Goal: Information Seeking & Learning: Learn about a topic

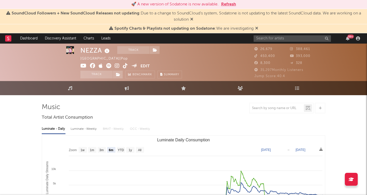
select select "6m"
click at [58, 40] on link "Discovery Assistant" at bounding box center [60, 38] width 39 height 10
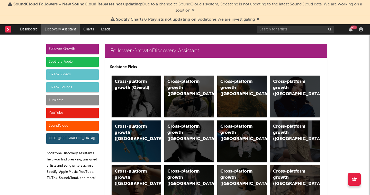
click at [70, 99] on div "Luminate" at bounding box center [72, 100] width 53 height 10
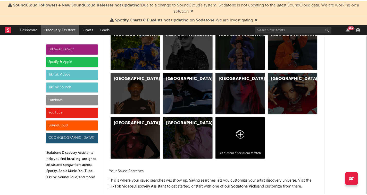
scroll to position [2205, 0]
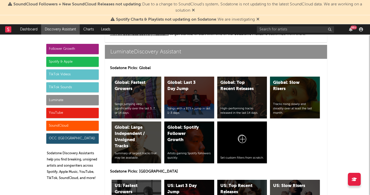
click at [128, 97] on div "Global: Fastest Growers Songs jumping very significantly over the last 3, 7, or…" at bounding box center [137, 97] width 50 height 42
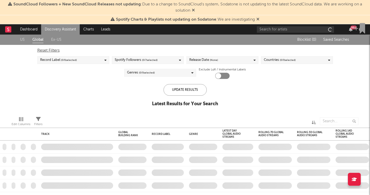
checkbox input "true"
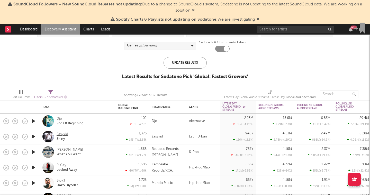
click at [63, 135] on div "Easykid" at bounding box center [63, 134] width 12 height 5
click at [270, 32] on input "text" at bounding box center [295, 29] width 77 height 6
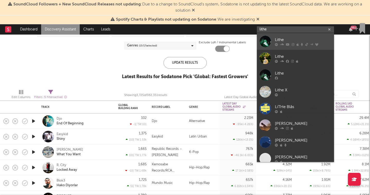
type input "lithe"
click at [281, 44] on icon at bounding box center [282, 44] width 4 height 3
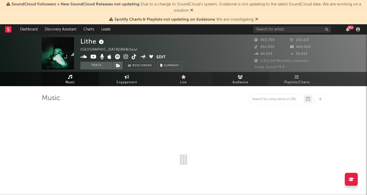
select select "6m"
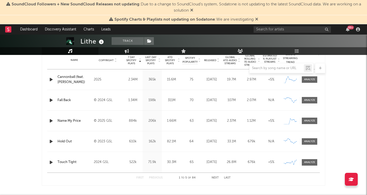
scroll to position [210, 0]
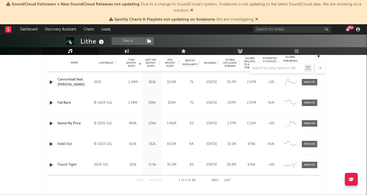
click at [210, 61] on span "Released" at bounding box center [210, 62] width 12 height 3
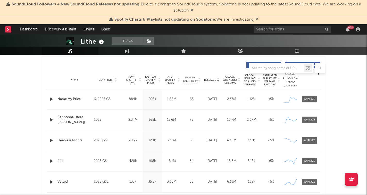
scroll to position [192, 0]
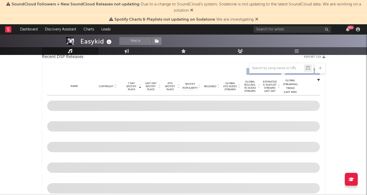
select select "6m"
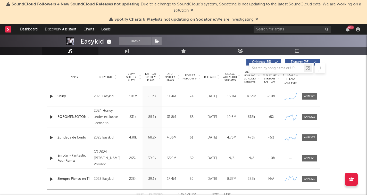
scroll to position [195, 0]
click at [63, 97] on div "Shiny" at bounding box center [74, 96] width 34 height 5
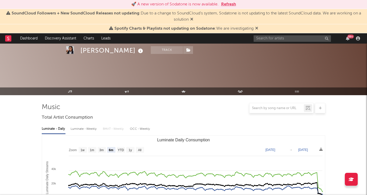
select select "6m"
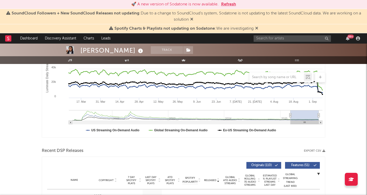
scroll to position [38, 0]
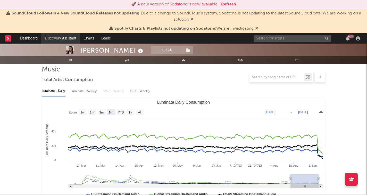
click at [57, 38] on link "Discovery Assistant" at bounding box center [60, 38] width 39 height 10
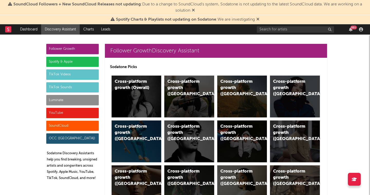
click at [65, 100] on div "Luminate" at bounding box center [72, 100] width 53 height 10
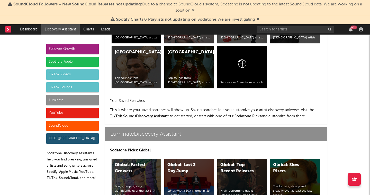
scroll to position [2205, 0]
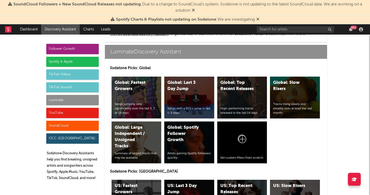
click at [236, 96] on div "Global: Top Recent Releases High-performing tracks released in the last 14 days." at bounding box center [243, 97] width 50 height 42
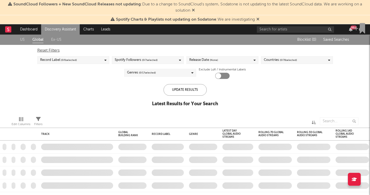
checkbox input "true"
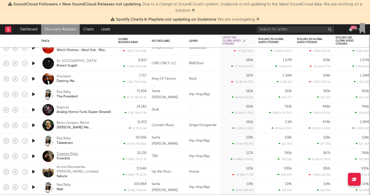
click at [77, 153] on div "Tyomny Princ" at bounding box center [68, 153] width 22 height 5
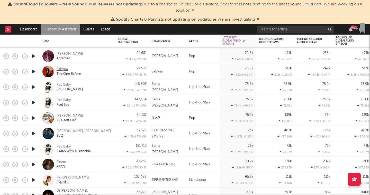
click at [62, 68] on div "Sabyna" at bounding box center [62, 69] width 11 height 5
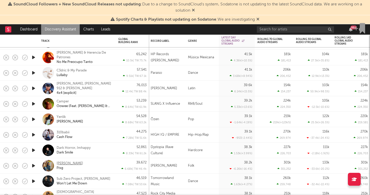
click at [63, 162] on div "Emma Andersen" at bounding box center [70, 163] width 27 height 5
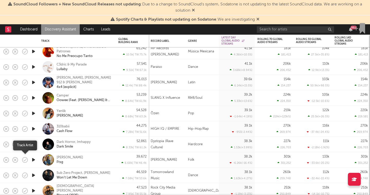
click at [25, 159] on icon "button" at bounding box center [24, 159] width 7 height 7
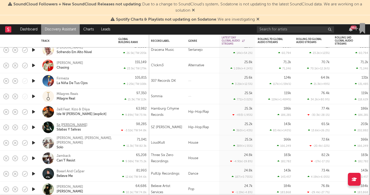
click at [64, 123] on div "Sz Wise Guy" at bounding box center [72, 125] width 31 height 5
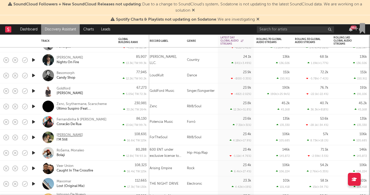
click at [64, 134] on div "Hillari" at bounding box center [70, 135] width 27 height 5
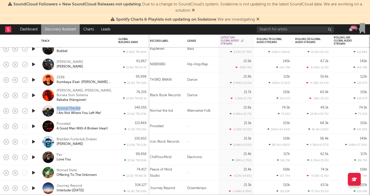
drag, startPoint x: 92, startPoint y: 107, endPoint x: 55, endPoint y: 105, distance: 37.1
click at [55, 105] on div "Normal The Kid I Am Not Where You Left Me!" at bounding box center [77, 110] width 72 height 15
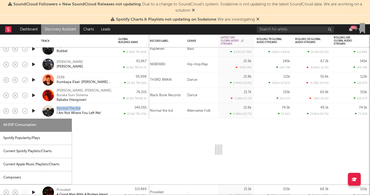
copy div "Normal The Kid"
select select "1w"
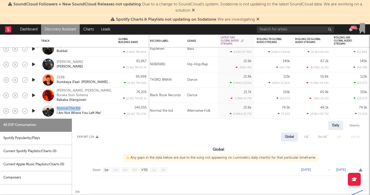
click at [33, 110] on icon "button" at bounding box center [33, 110] width 5 height 6
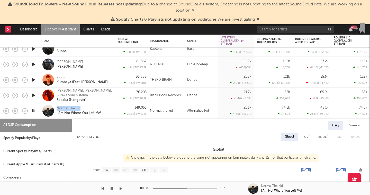
click at [33, 110] on icon "button" at bounding box center [33, 110] width 5 height 6
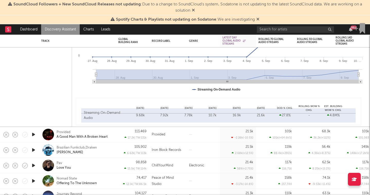
click at [32, 133] on icon "button" at bounding box center [33, 134] width 5 height 6
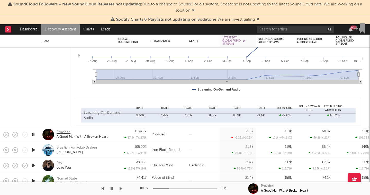
click at [65, 132] on div "Provided" at bounding box center [64, 132] width 14 height 5
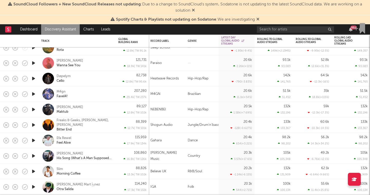
click at [34, 155] on icon "button" at bounding box center [33, 155] width 5 height 6
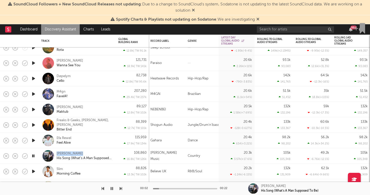
drag, startPoint x: 82, startPoint y: 153, endPoint x: 54, endPoint y: 154, distance: 27.6
click at [54, 154] on div "Colby Acuff His Song (What’s A Man Supposed To Be)" at bounding box center [77, 155] width 72 height 15
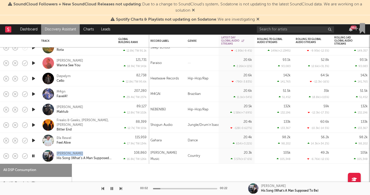
select select "1w"
copy div "Colby Acuff"
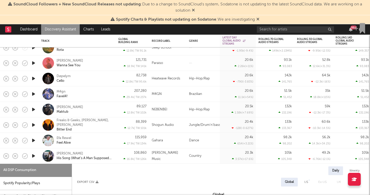
click at [67, 150] on div "Colby Acuff His Song (What’s A Man Supposed To Be)" at bounding box center [77, 155] width 72 height 15
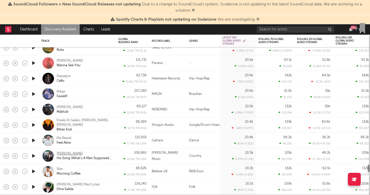
click at [66, 153] on div "Colby Acuff" at bounding box center [70, 153] width 27 height 5
click at [24, 155] on icon "button" at bounding box center [24, 155] width 7 height 7
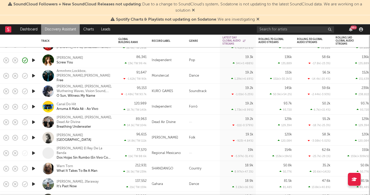
click at [35, 137] on icon "button" at bounding box center [33, 137] width 5 height 6
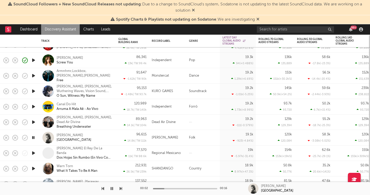
click at [35, 137] on icon "button" at bounding box center [33, 137] width 5 height 6
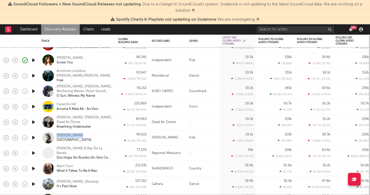
drag, startPoint x: 87, startPoint y: 137, endPoint x: 58, endPoint y: 132, distance: 29.2
click at [58, 132] on div "Josie Edwards New House" at bounding box center [77, 137] width 72 height 15
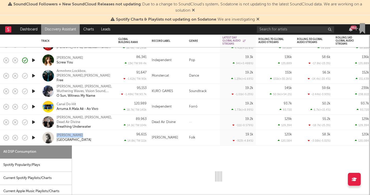
copy div "Josie Edwards"
select select "1w"
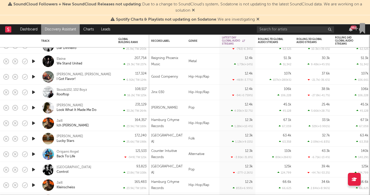
click at [35, 108] on icon "button" at bounding box center [33, 107] width 5 height 6
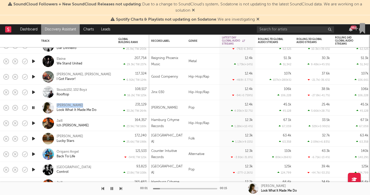
drag, startPoint x: 77, startPoint y: 105, endPoint x: 55, endPoint y: 104, distance: 21.9
click at [55, 104] on div "Chrissy Look What It Made Me Do" at bounding box center [77, 107] width 72 height 15
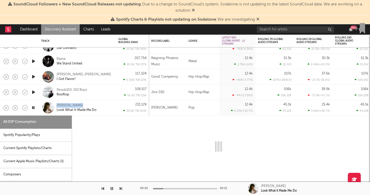
copy div "Chrissy"
select select "1w"
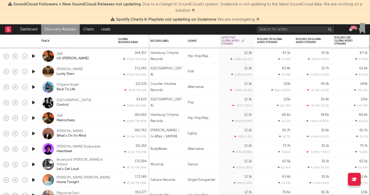
click at [35, 72] on icon "button" at bounding box center [33, 71] width 5 height 6
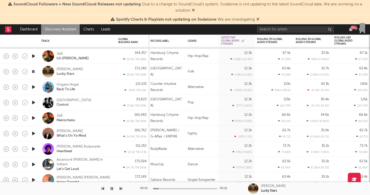
click at [35, 72] on icon "button" at bounding box center [33, 71] width 5 height 6
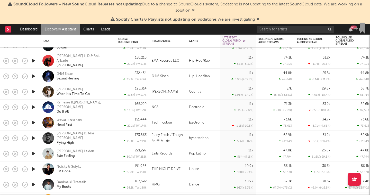
click at [35, 92] on icon "button" at bounding box center [33, 91] width 5 height 6
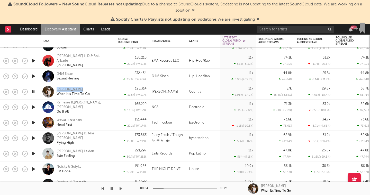
drag, startPoint x: 72, startPoint y: 87, endPoint x: 57, endPoint y: 87, distance: 15.2
click at [57, 87] on div "Dawson Gray When It's Time To Go" at bounding box center [84, 91] width 55 height 9
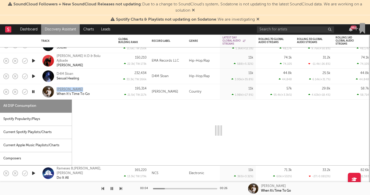
copy div "Dawson Gray"
select select "1w"
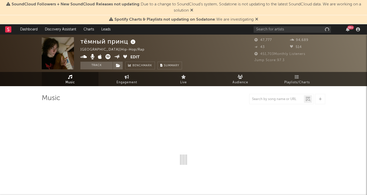
select select "6m"
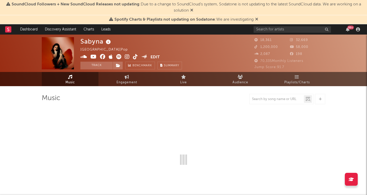
select select "6m"
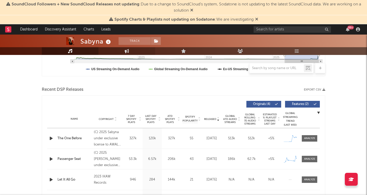
scroll to position [155, 0]
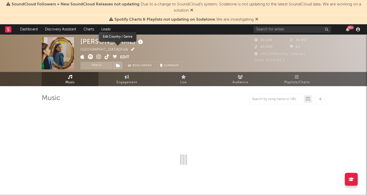
select select "6m"
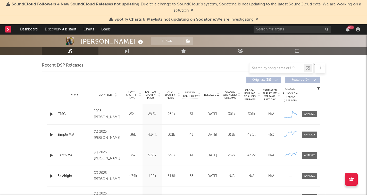
scroll to position [177, 0]
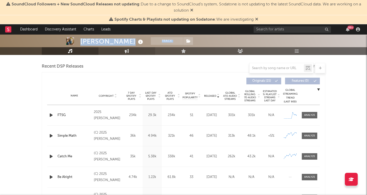
drag, startPoint x: 79, startPoint y: 39, endPoint x: 111, endPoint y: 50, distance: 34.4
click at [111, 50] on div "Emma Andersen Track United States | Folk Edit Track Benchmark Summary 20,144 18…" at bounding box center [183, 28] width 367 height 51
copy div "Emma Andersen Track United States | Folk Edit Track Benchmark Summary 20,144 18…"
click at [39, 100] on div "Emma Andersen Track United States | Folk Edit Track Benchmark Summary 20,144 18…" at bounding box center [183, 172] width 367 height 629
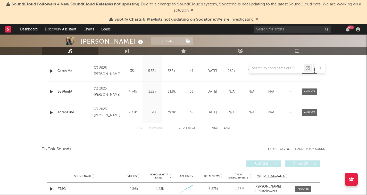
scroll to position [249, 0]
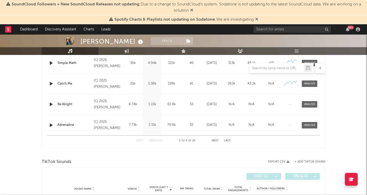
click at [217, 138] on div "First Previous 1 to 5 of 15 Next Last" at bounding box center [183, 140] width 94 height 10
click at [217, 140] on button "Next" at bounding box center [214, 140] width 7 height 3
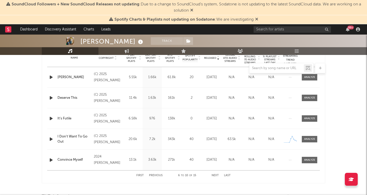
scroll to position [215, 0]
click at [211, 172] on div "First Previous 6 to 10 of 15 Next Last" at bounding box center [183, 175] width 94 height 10
click at [212, 174] on button "Next" at bounding box center [214, 175] width 7 height 3
click at [159, 175] on button "Previous" at bounding box center [156, 175] width 14 height 3
click at [215, 175] on button "Next" at bounding box center [214, 175] width 7 height 3
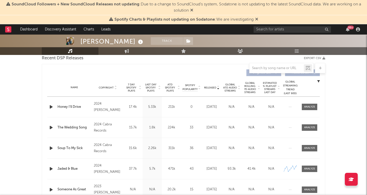
scroll to position [175, 0]
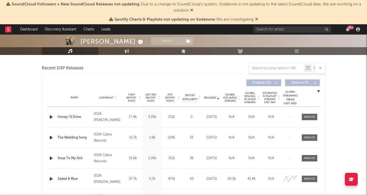
click at [152, 97] on span "Last Day Spotify Plays" at bounding box center [151, 97] width 14 height 9
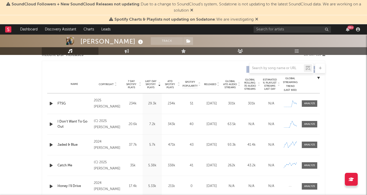
scroll to position [192, 0]
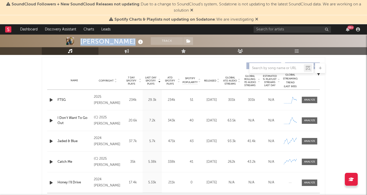
drag, startPoint x: 132, startPoint y: 41, endPoint x: 82, endPoint y: 40, distance: 50.2
click at [82, 40] on div "Emma Andersen" at bounding box center [112, 41] width 64 height 8
copy div "Emma Andersen"
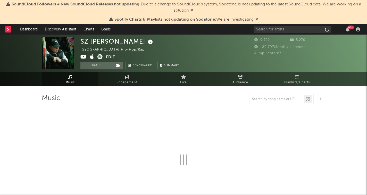
select select "6m"
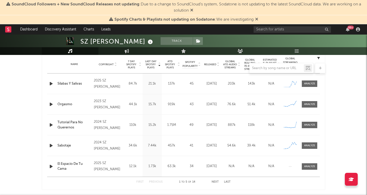
scroll to position [208, 0]
drag, startPoint x: 119, startPoint y: 41, endPoint x: 84, endPoint y: 38, distance: 35.7
click at [84, 38] on div "SZ [PERSON_NAME]" at bounding box center [117, 41] width 74 height 8
copy div "SZ [PERSON_NAME]"
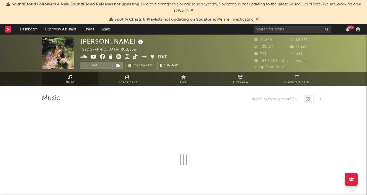
select select "6m"
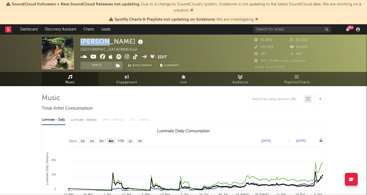
drag, startPoint x: 82, startPoint y: 40, endPoint x: 105, endPoint y: 39, distance: 22.5
click at [105, 39] on div "HILLARI" at bounding box center [112, 41] width 64 height 8
copy div "HILLARI"
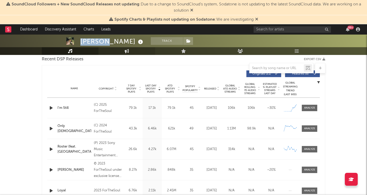
scroll to position [185, 0]
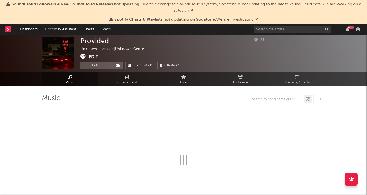
select select "1w"
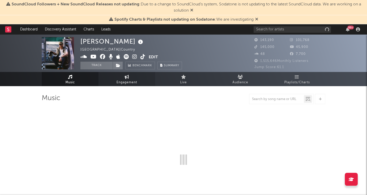
select select "6m"
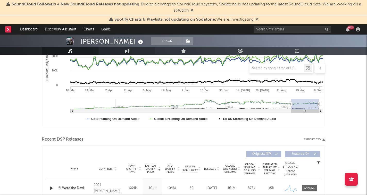
scroll to position [196, 0]
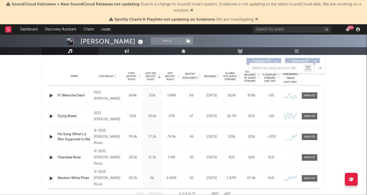
click at [208, 76] on span "Released" at bounding box center [210, 76] width 12 height 3
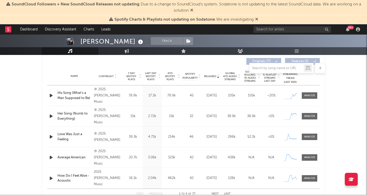
click at [129, 75] on span "7 Day Spotify Plays" at bounding box center [131, 76] width 14 height 9
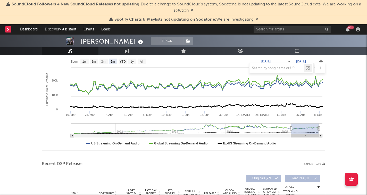
scroll to position [0, 0]
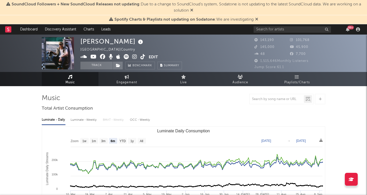
click at [132, 57] on icon at bounding box center [134, 56] width 5 height 5
